Goal: Information Seeking & Learning: Learn about a topic

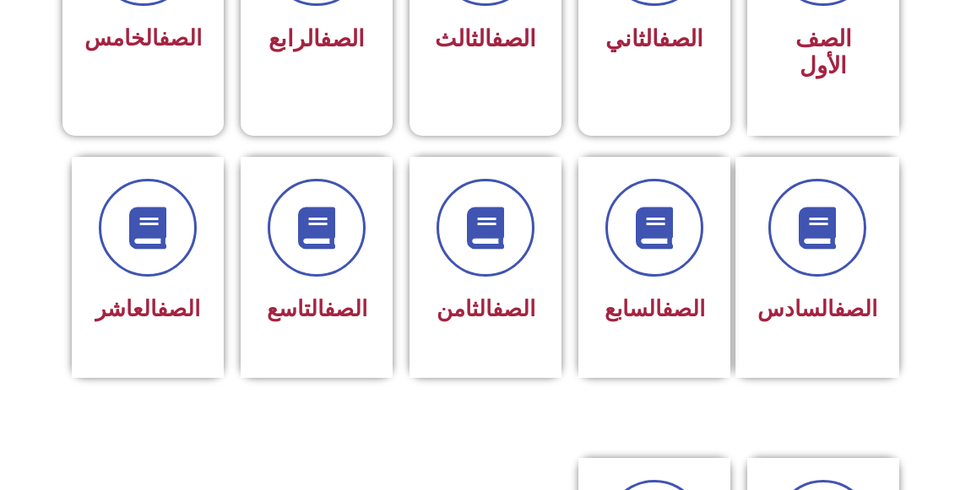
scroll to position [614, 0]
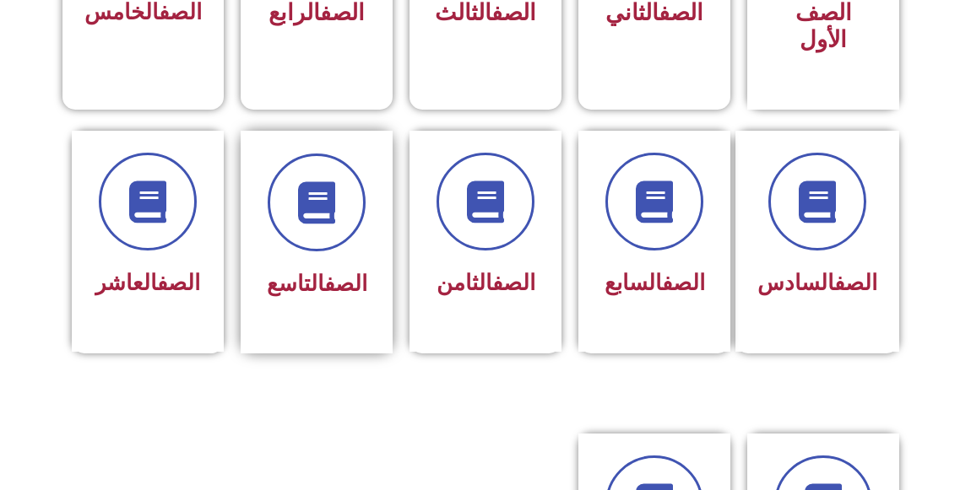
click at [268, 219] on div at bounding box center [316, 203] width 106 height 98
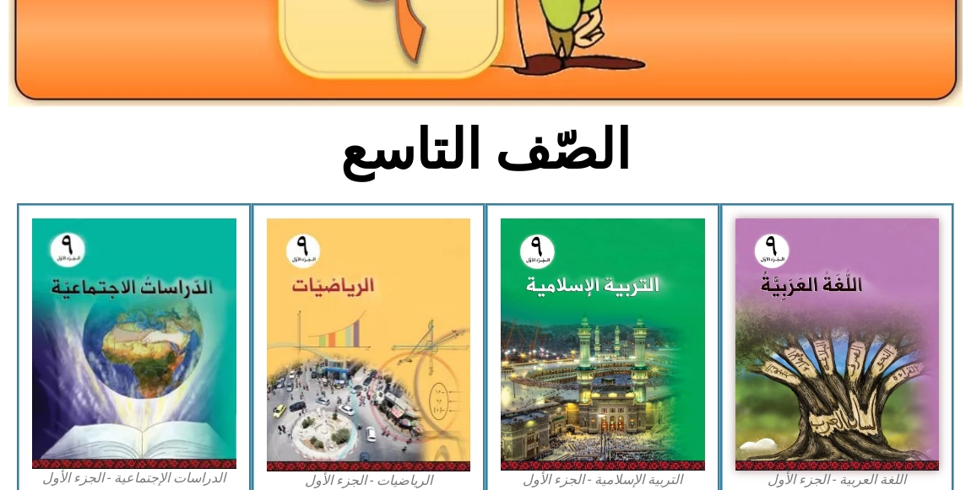
scroll to position [383, 0]
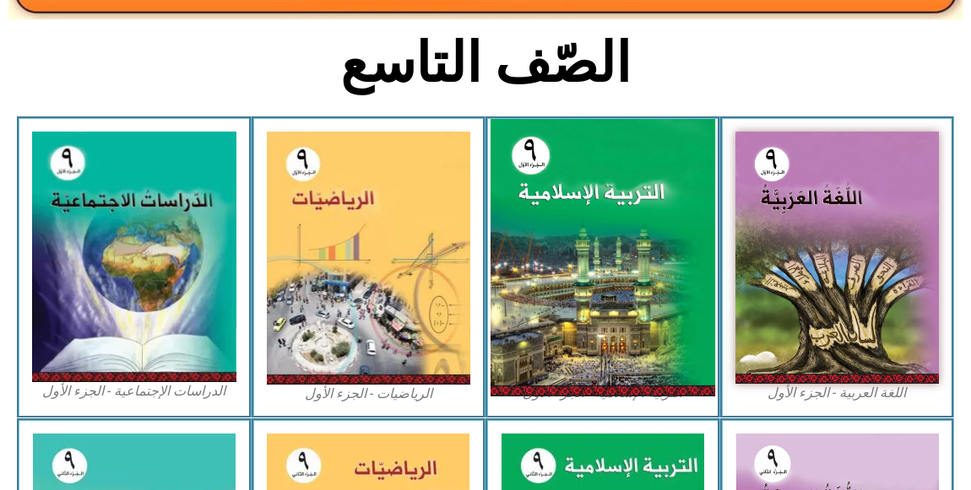
click at [599, 284] on img at bounding box center [602, 258] width 225 height 278
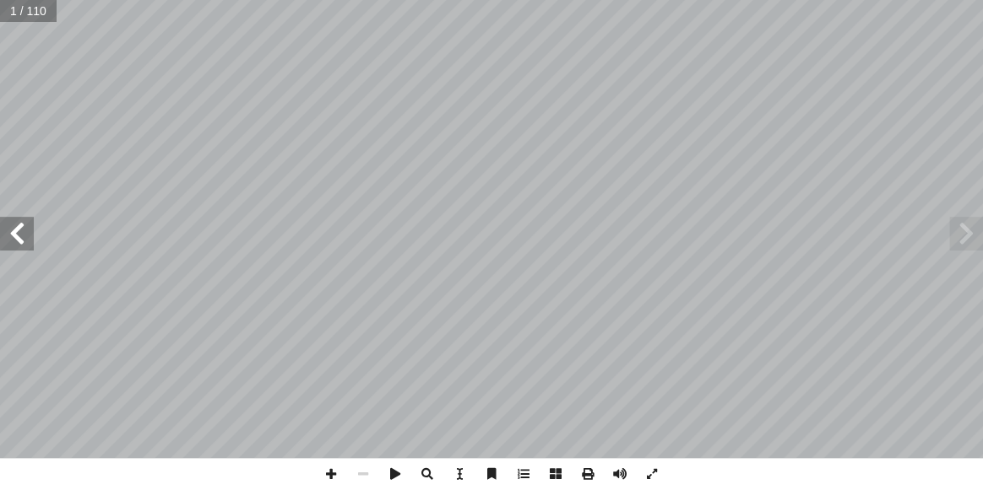
click at [7, 230] on span at bounding box center [17, 234] width 34 height 34
click at [10, 228] on span at bounding box center [17, 234] width 34 height 34
click at [12, 227] on span at bounding box center [17, 234] width 34 height 34
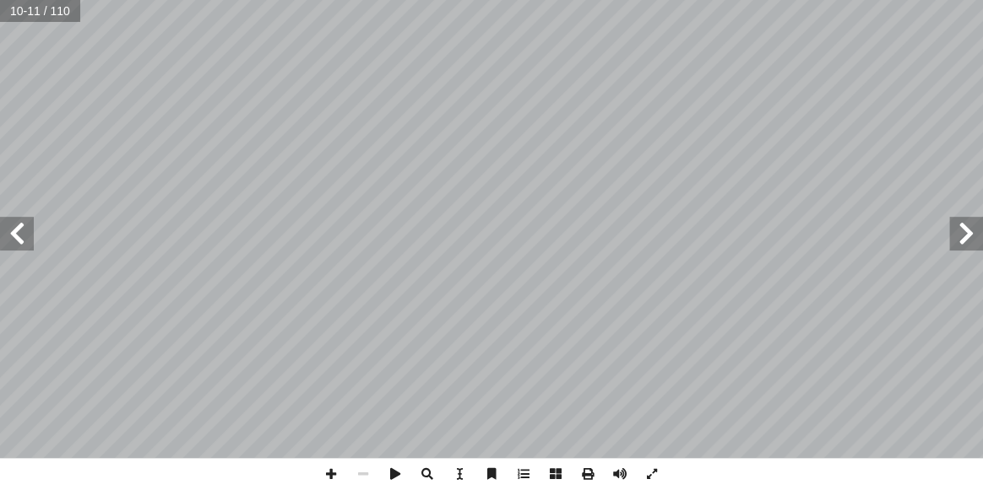
click at [16, 222] on span at bounding box center [17, 234] width 34 height 34
click at [18, 222] on span at bounding box center [17, 234] width 34 height 34
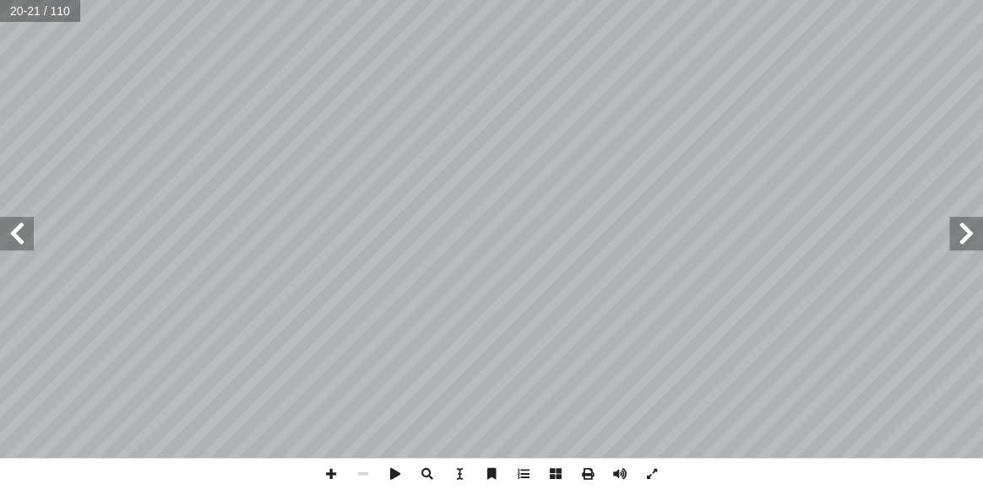
click at [18, 219] on span at bounding box center [17, 234] width 34 height 34
click at [11, 228] on span at bounding box center [17, 234] width 34 height 34
click at [24, 230] on span at bounding box center [17, 234] width 34 height 34
click at [25, 229] on span at bounding box center [17, 234] width 34 height 34
click at [650, 484] on span at bounding box center [652, 474] width 32 height 32
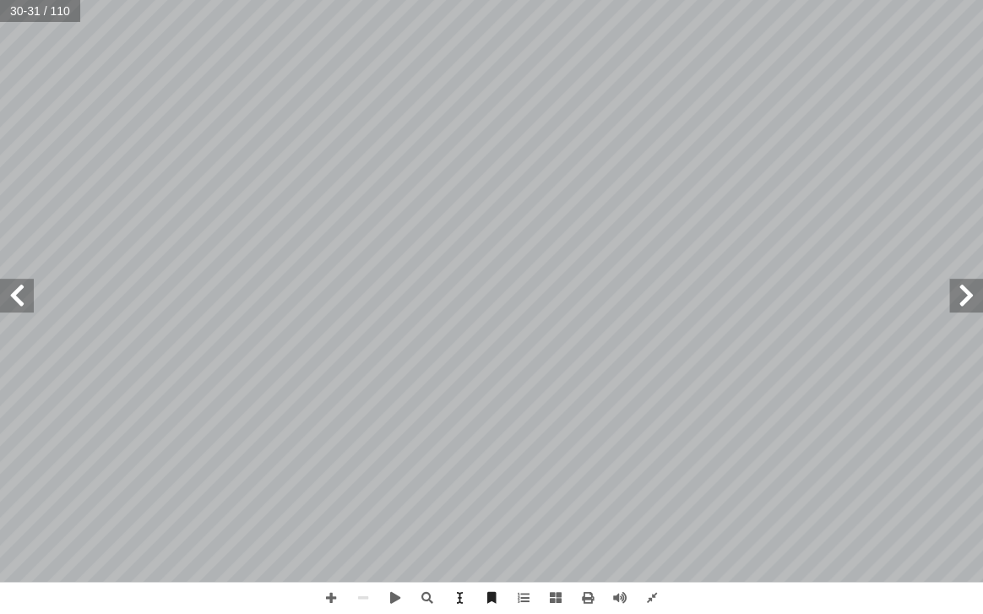
click at [976, 287] on span at bounding box center [966, 296] width 34 height 34
click at [11, 291] on span at bounding box center [17, 296] width 34 height 34
click at [955, 284] on span at bounding box center [966, 296] width 34 height 34
click at [874, 270] on div ".] ٤٠ -38 :يس[ ﴾ ٠٤ َ ون ُ ح َ ب ۡ س َ ي ٖ ك َ ل َ ف ِ ف ٞ ّ ُ ك َ و ۚ ِ ار َ ه…" at bounding box center [491, 291] width 983 height 582
click at [960, 292] on span at bounding box center [966, 296] width 34 height 34
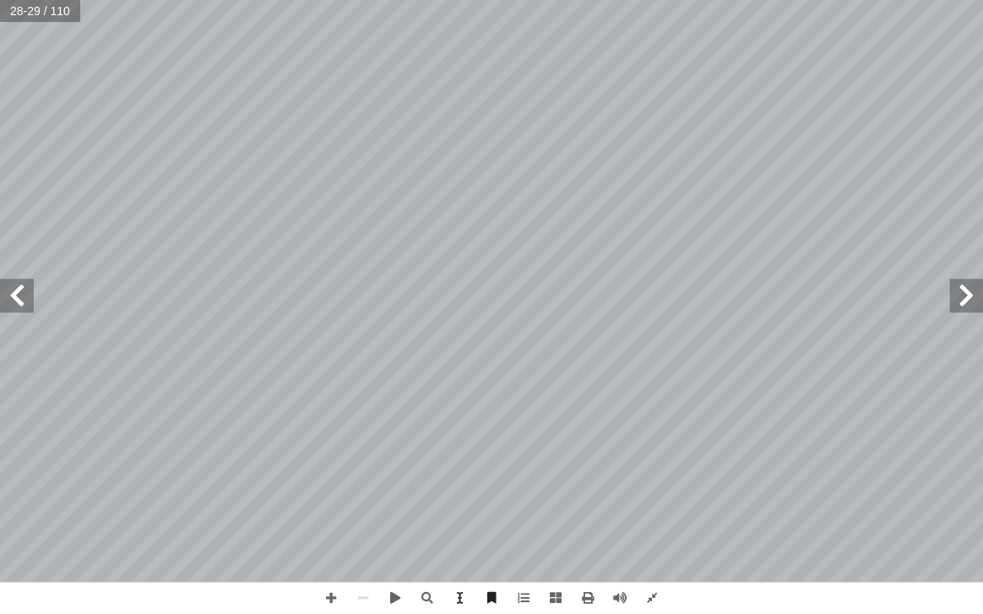
click at [24, 295] on span at bounding box center [17, 296] width 34 height 34
click at [14, 287] on span at bounding box center [17, 296] width 34 height 34
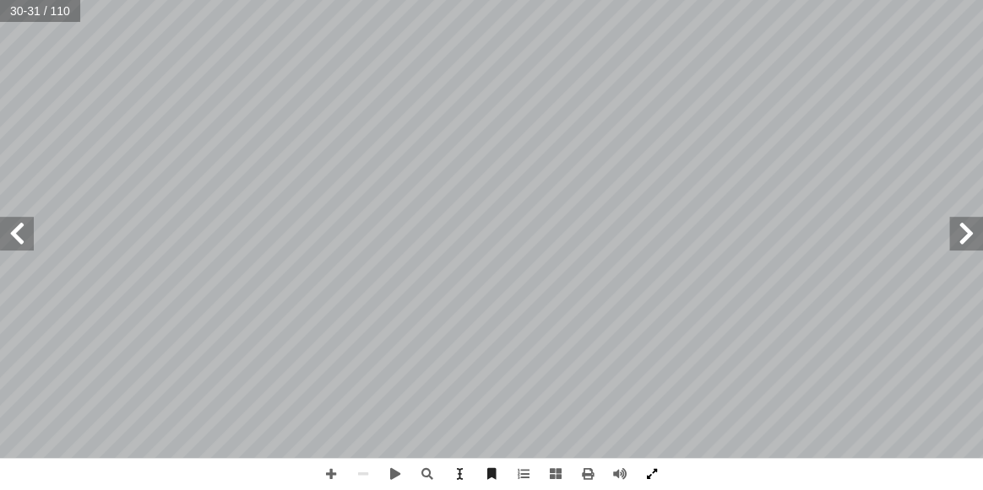
click at [641, 477] on span at bounding box center [652, 474] width 32 height 32
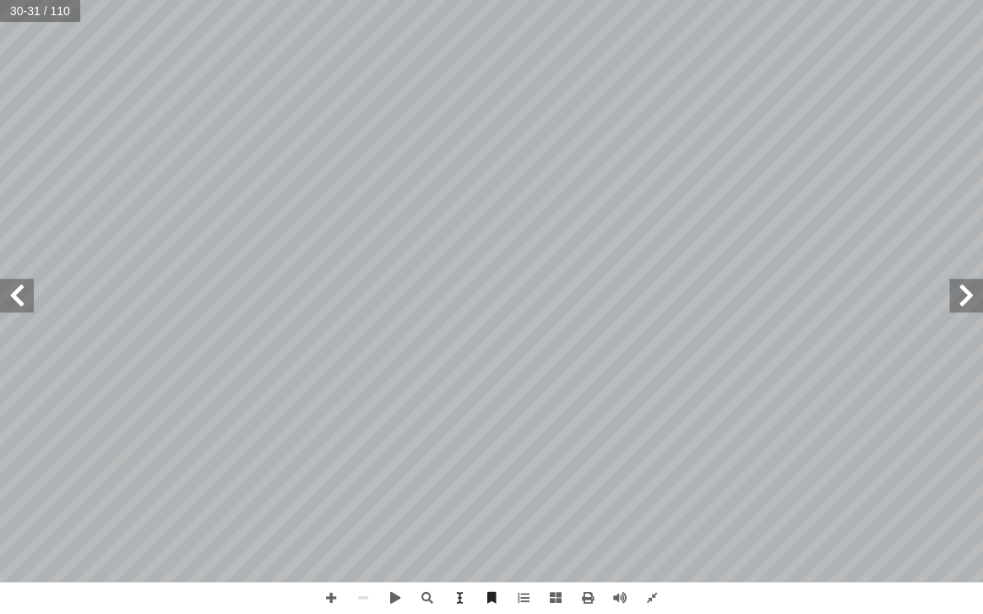
click at [103, 490] on div "َ ين ِ َّ ٠٩١ ٱل ِ ب ٰ َ ب ۡ ل َ ۡ ٱل ِ ل ْ و ُ ِ ّ ل ٖ ت ٰ َ ي ٓ َ ل ِ ار َ ه …" at bounding box center [491, 307] width 983 height 614
click at [103, 490] on div "درين على: � ن يكونوا ق أ ا ية الوحدة � ع من الطلبة بعد نه ّ توق ُ ي 1 . لــى � …" at bounding box center [491, 307] width 983 height 614
